Goal: Find specific page/section: Find specific page/section

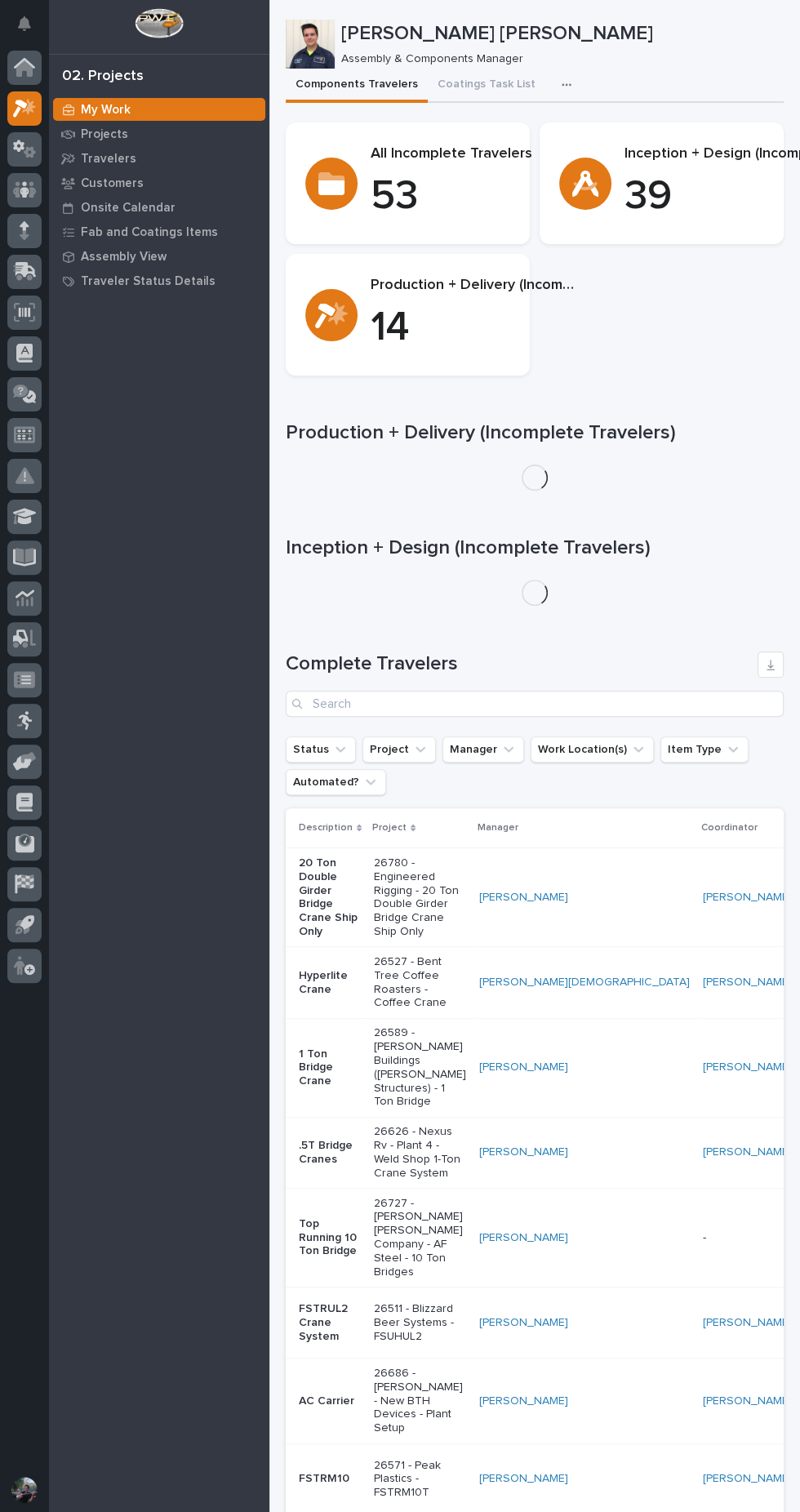
click at [125, 132] on p "Projects" at bounding box center [105, 134] width 47 height 15
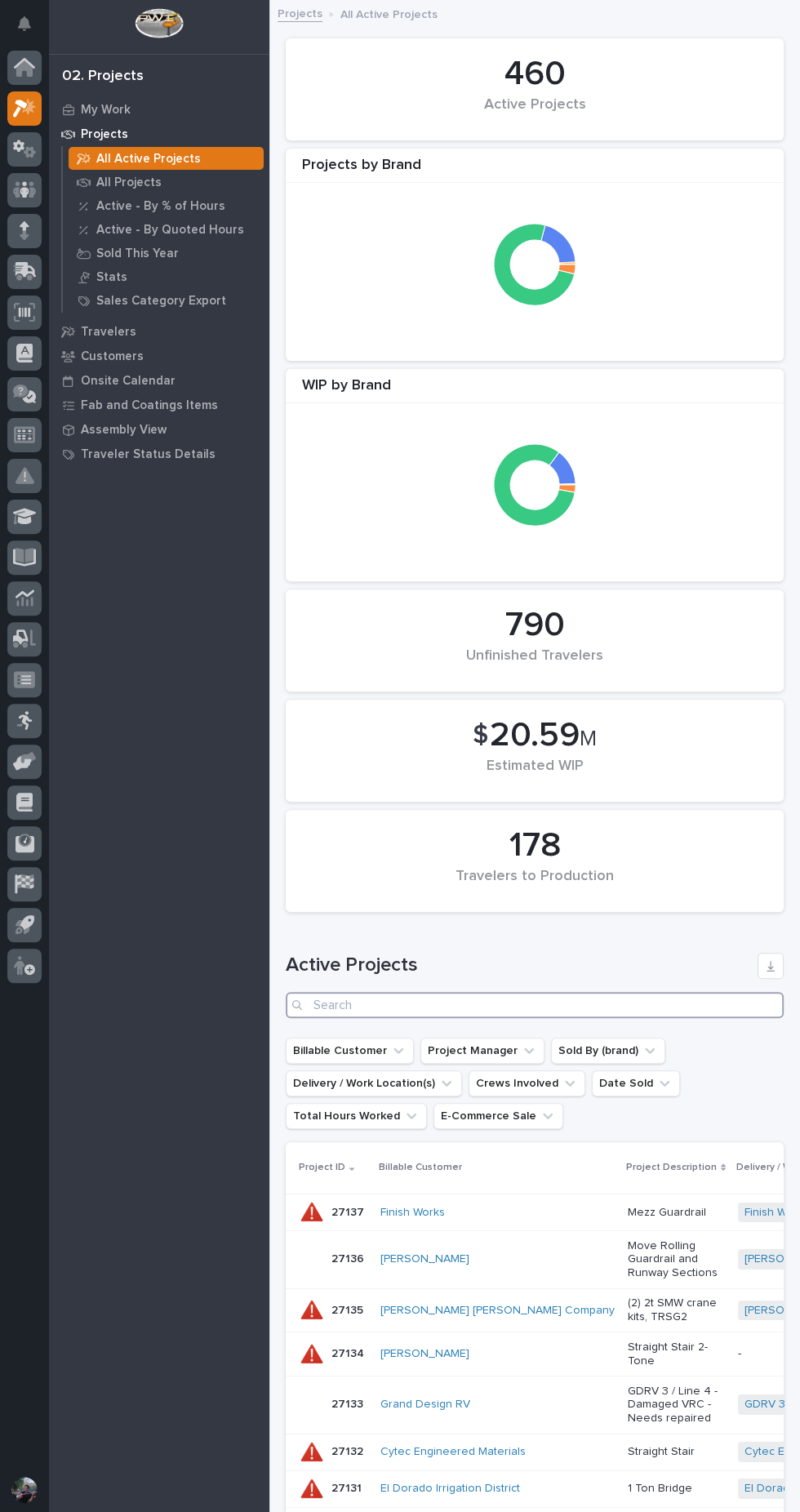
click at [593, 1002] on input "Search" at bounding box center [535, 1005] width 498 height 26
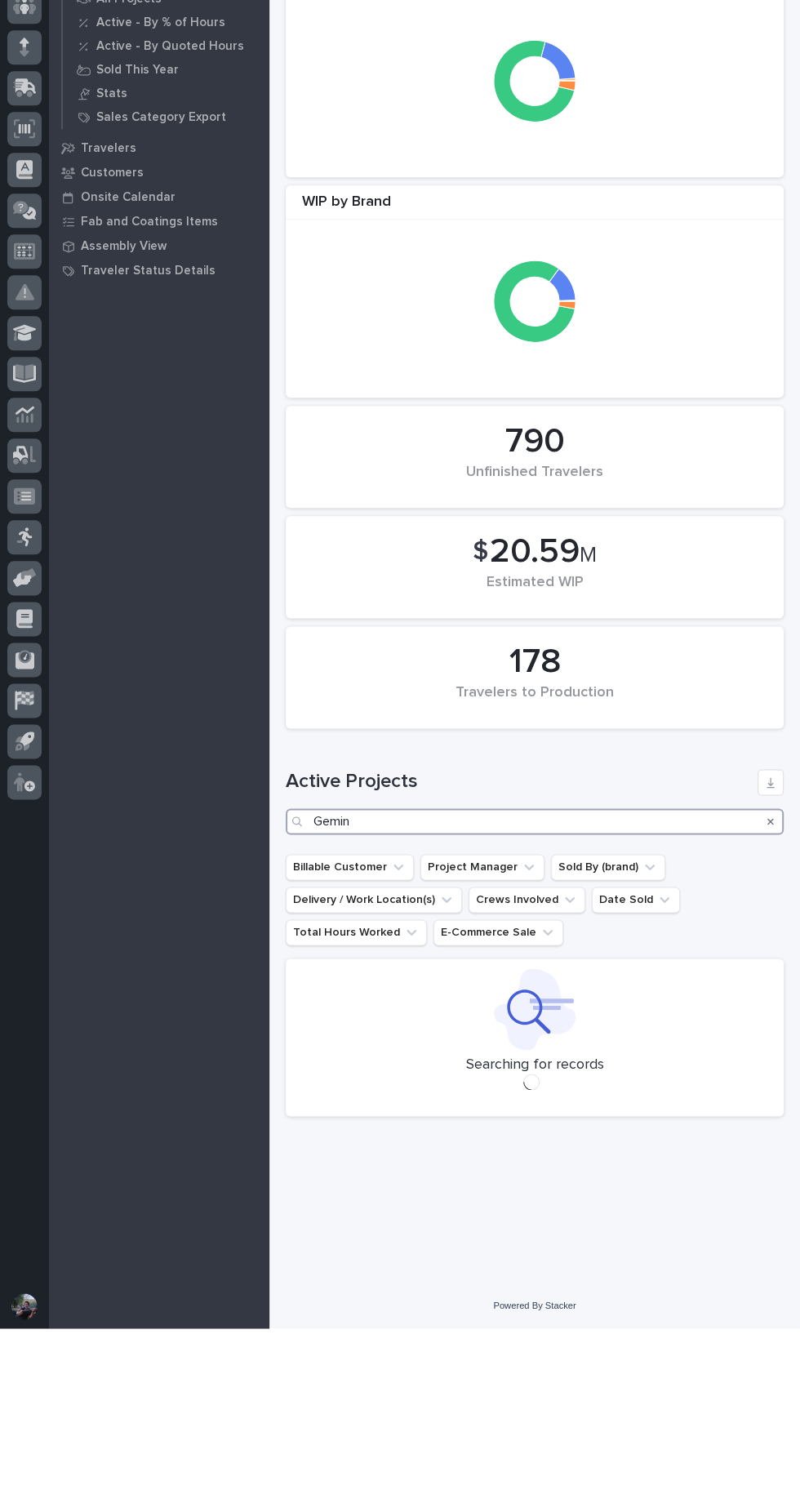
type input "Gemini"
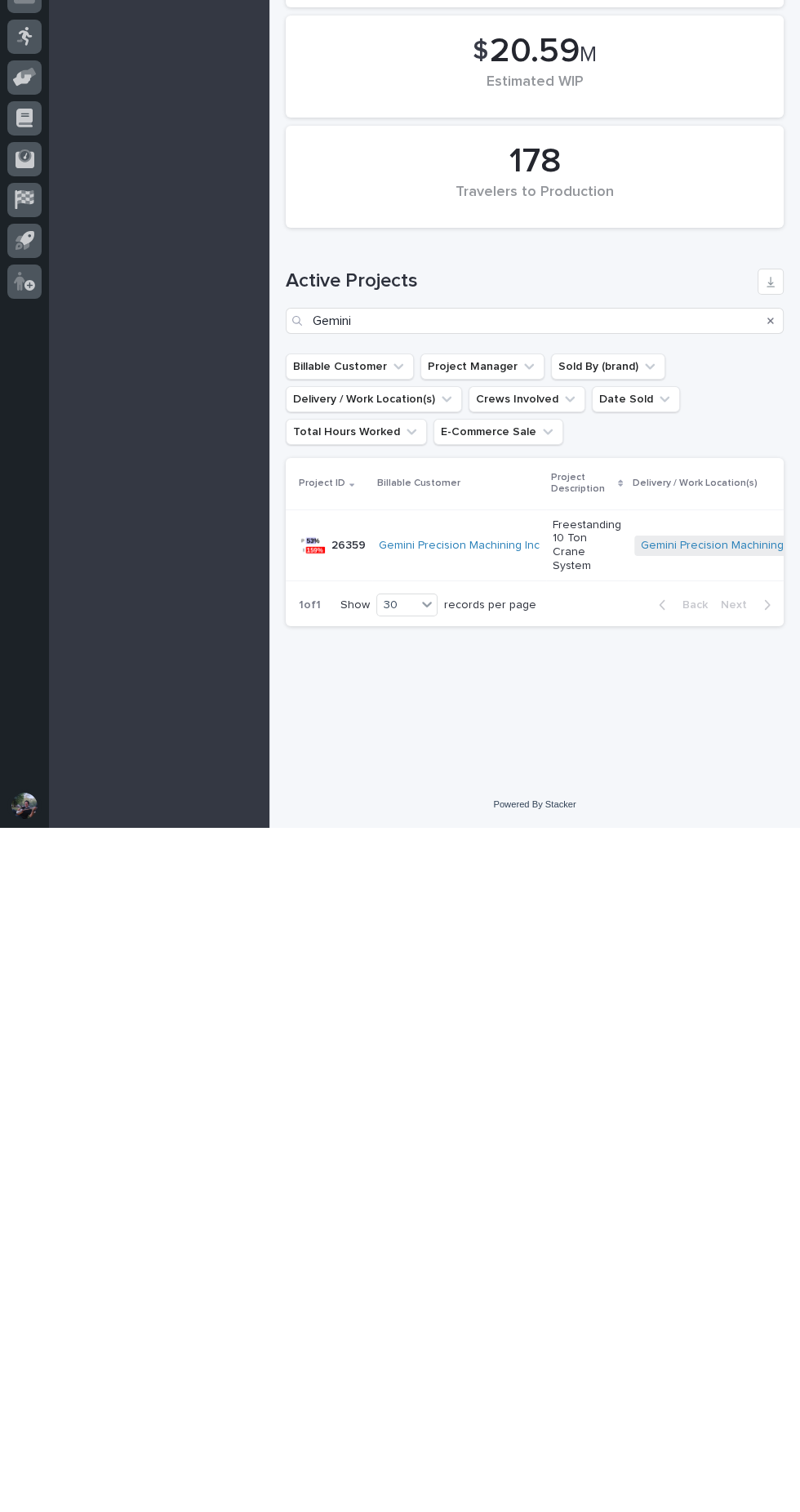
click at [574, 1234] on p "Freestanding 10 Ton Crane System" at bounding box center [586, 1229] width 68 height 54
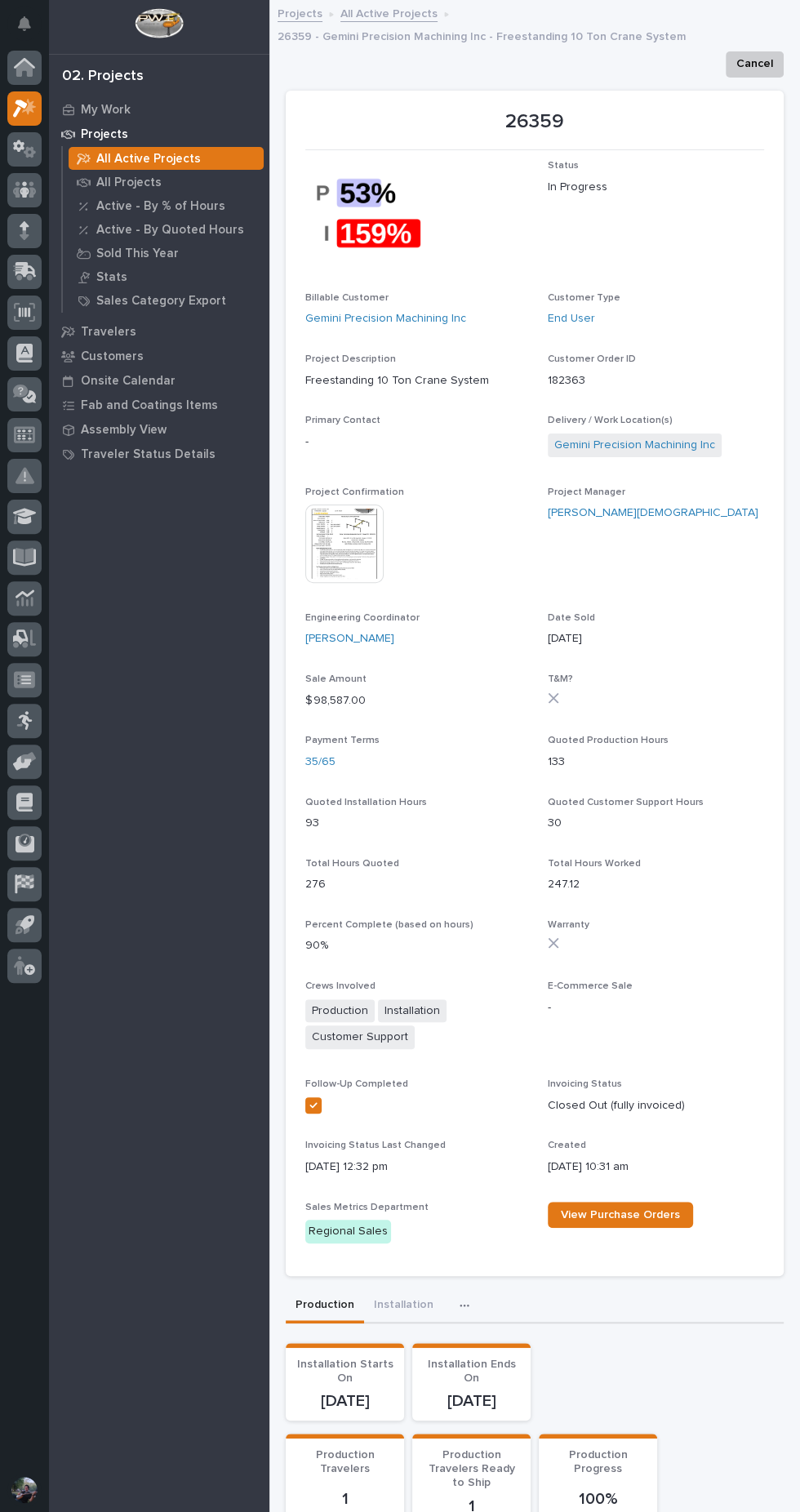
click at [362, 541] on img at bounding box center [344, 543] width 78 height 78
